Goal: Information Seeking & Learning: Learn about a topic

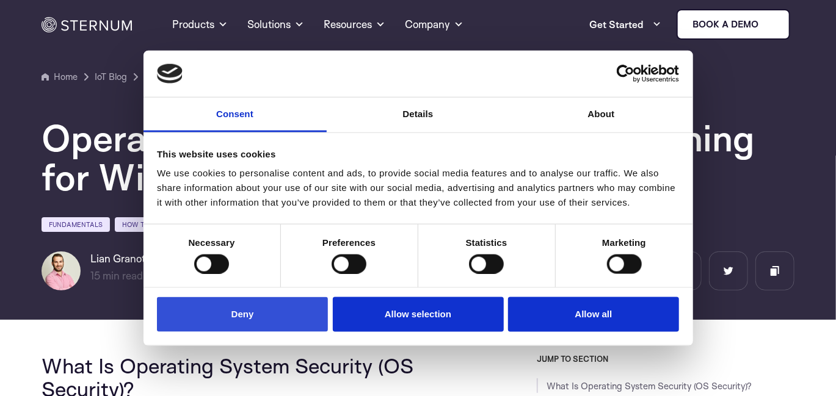
click at [256, 320] on button "Deny" at bounding box center [242, 314] width 171 height 35
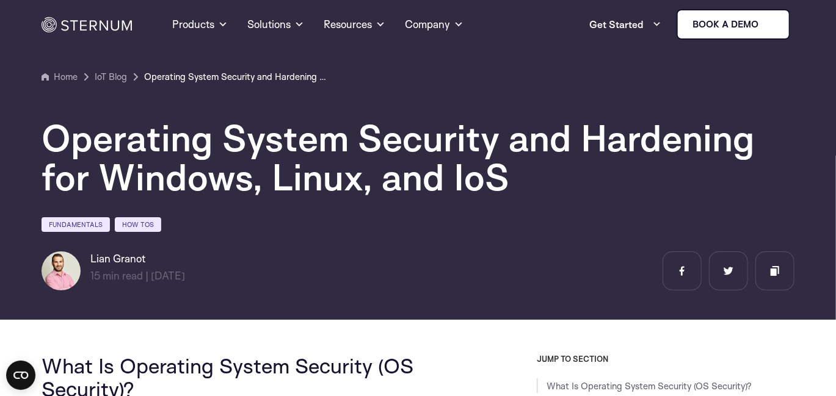
click at [240, 153] on h1 "Operating System Security and Hardening for Windows, Linux, and IoS" at bounding box center [408, 157] width 732 height 78
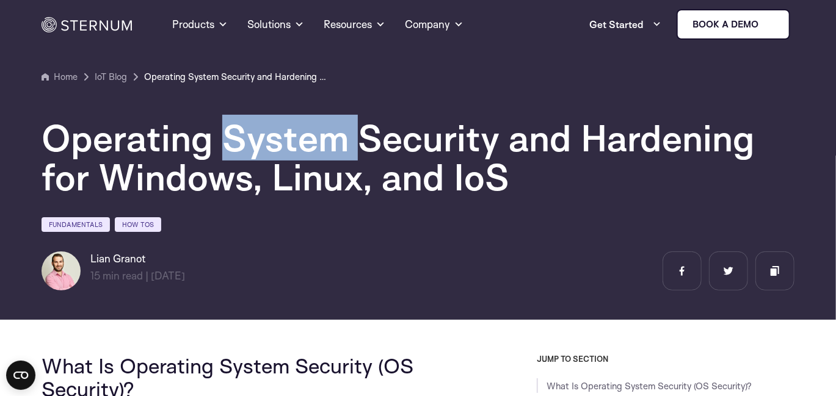
click at [240, 153] on h1 "Operating System Security and Hardening for Windows, Linux, and IoS" at bounding box center [408, 157] width 732 height 78
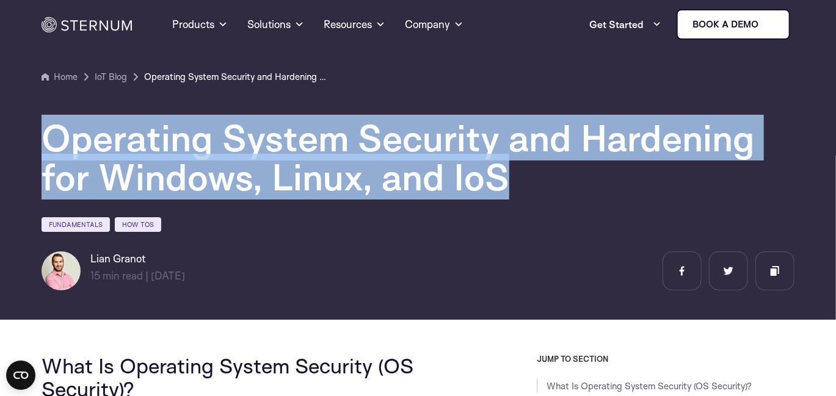
click at [240, 153] on h1 "Operating System Security and Hardening for Windows, Linux, and IoS" at bounding box center [408, 157] width 732 height 78
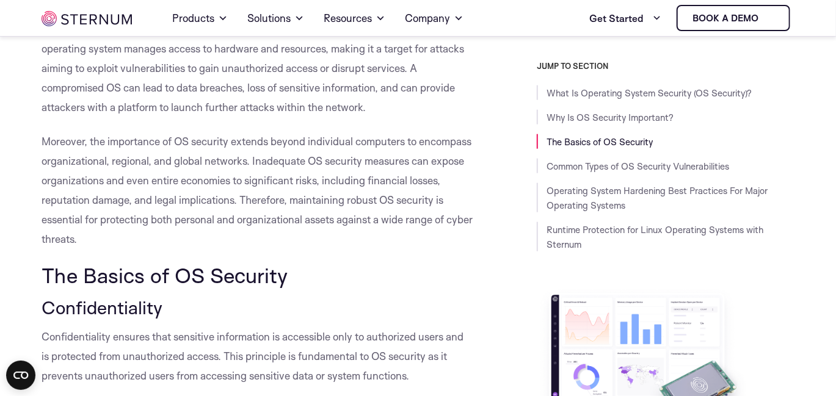
scroll to position [535, 0]
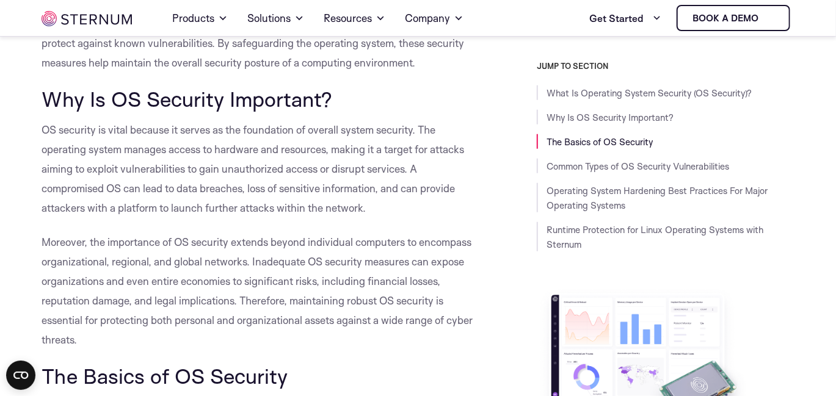
click at [114, 103] on span "Why Is OS Security Important?" at bounding box center [187, 99] width 291 height 26
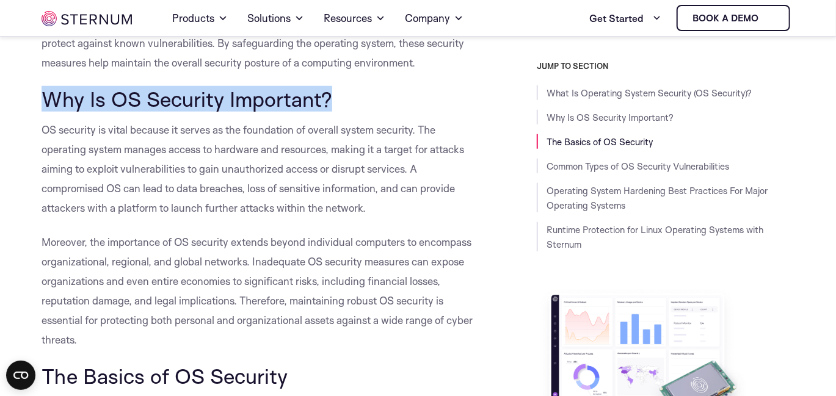
click at [114, 103] on span "Why Is OS Security Important?" at bounding box center [187, 99] width 291 height 26
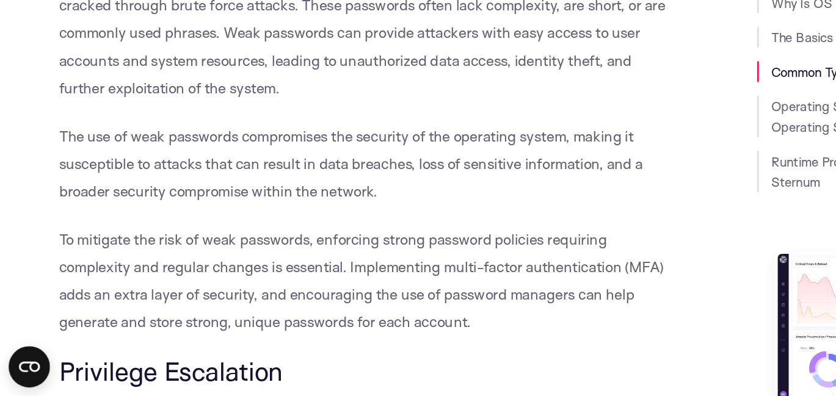
scroll to position [3154, 0]
